Goal: Navigation & Orientation: Find specific page/section

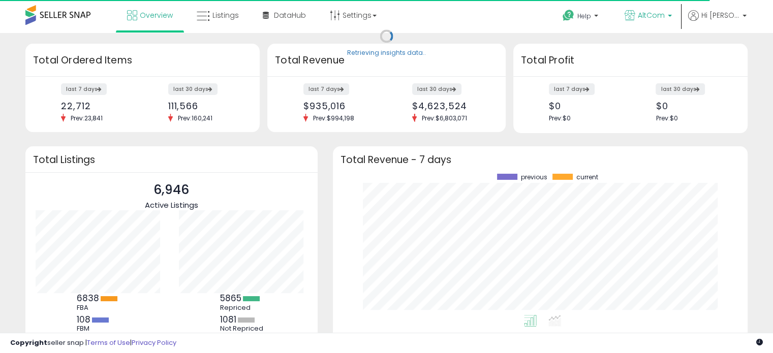
scroll to position [141, 394]
click at [671, 22] on p "AltCom" at bounding box center [647, 16] width 47 height 13
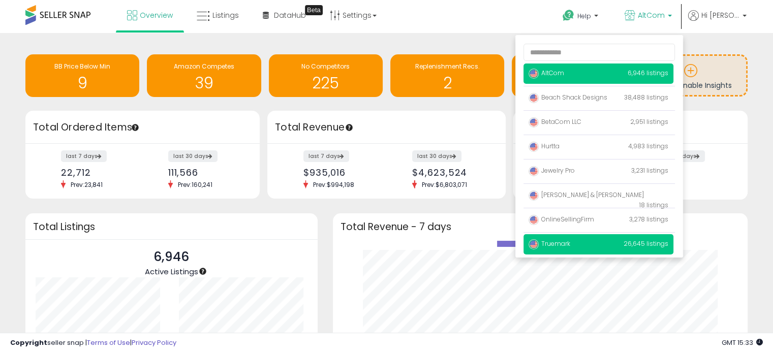
click at [577, 238] on p "Truemark 26,645 listings" at bounding box center [598, 244] width 150 height 20
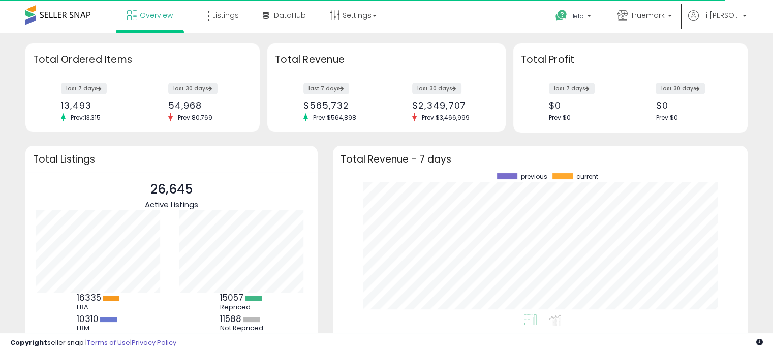
scroll to position [141, 394]
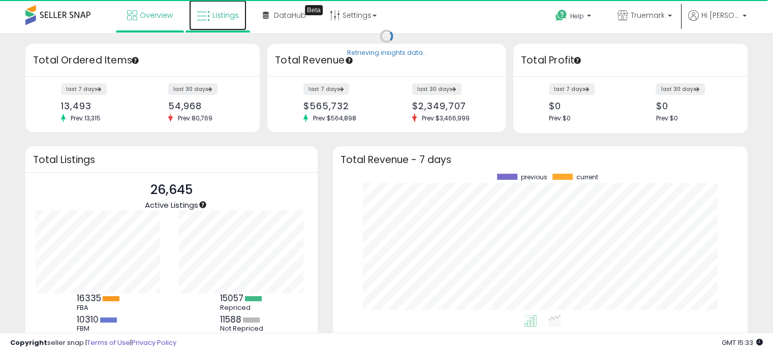
click at [242, 12] on link "Listings" at bounding box center [217, 15] width 57 height 30
